Goal: Check status: Check status

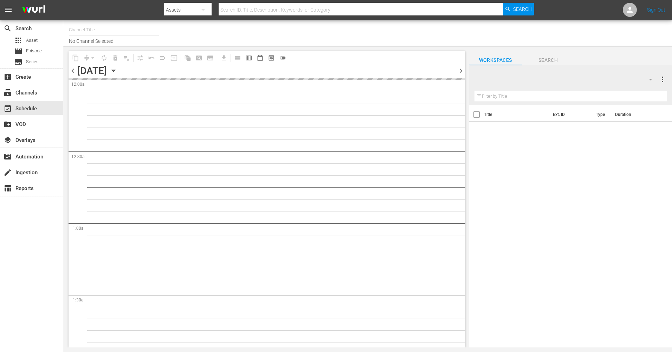
type input "The Film Detective (1847)"
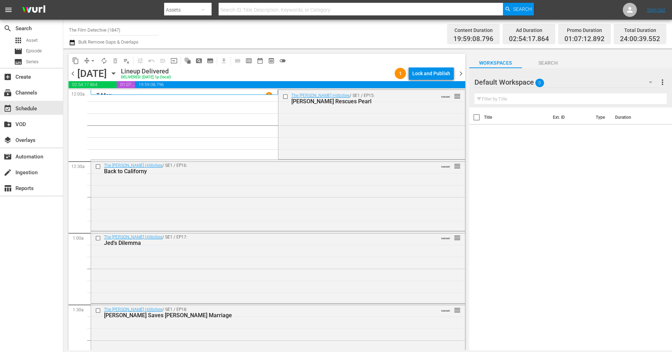
click at [115, 73] on icon "button" at bounding box center [113, 74] width 3 height 2
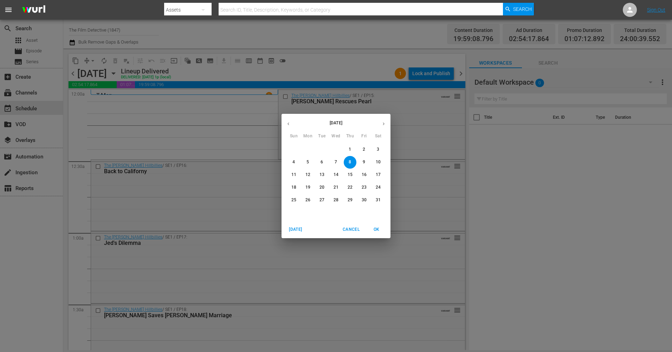
click at [383, 122] on icon "button" at bounding box center [383, 123] width 5 height 5
click at [374, 185] on span "27" at bounding box center [378, 188] width 13 height 6
